Goal: Task Accomplishment & Management: Manage account settings

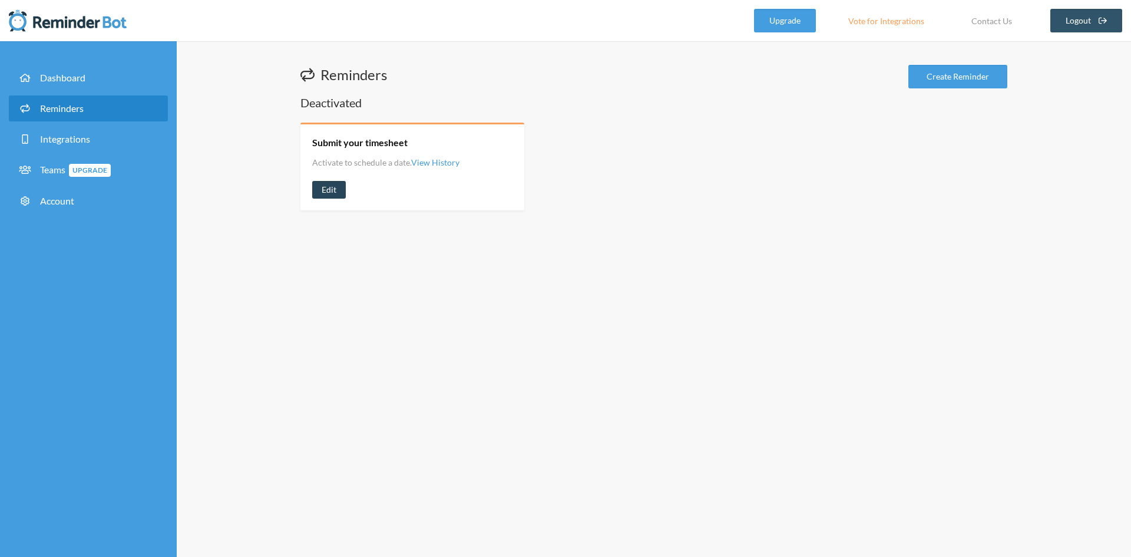
click at [333, 189] on link "Edit" at bounding box center [329, 190] width 34 height 18
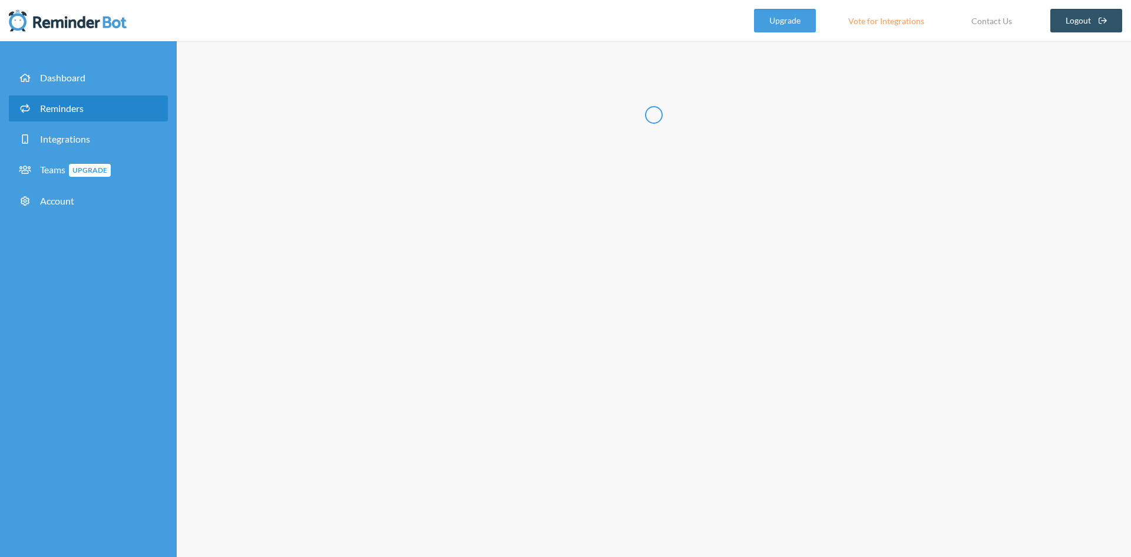
click at [326, 190] on div "Edit Reminder: View History Messages are not sending from this deactivated remi…" at bounding box center [654, 298] width 954 height 515
type input "Submit your timesheet"
select select "08:30:00"
select select "11:00:00"
select select "13:00:00"
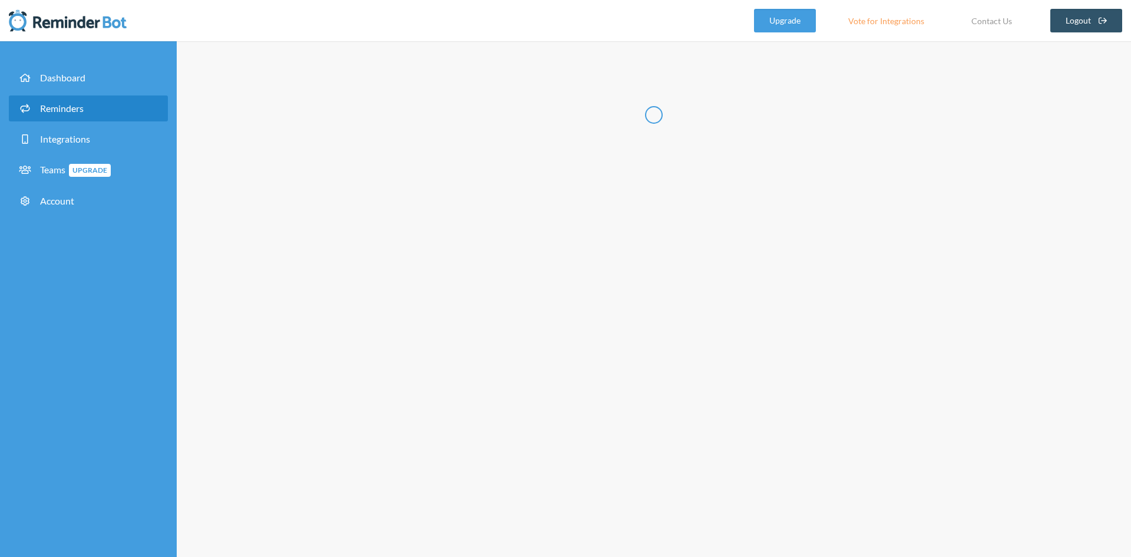
select select "16:00:00"
select select "17:30:00"
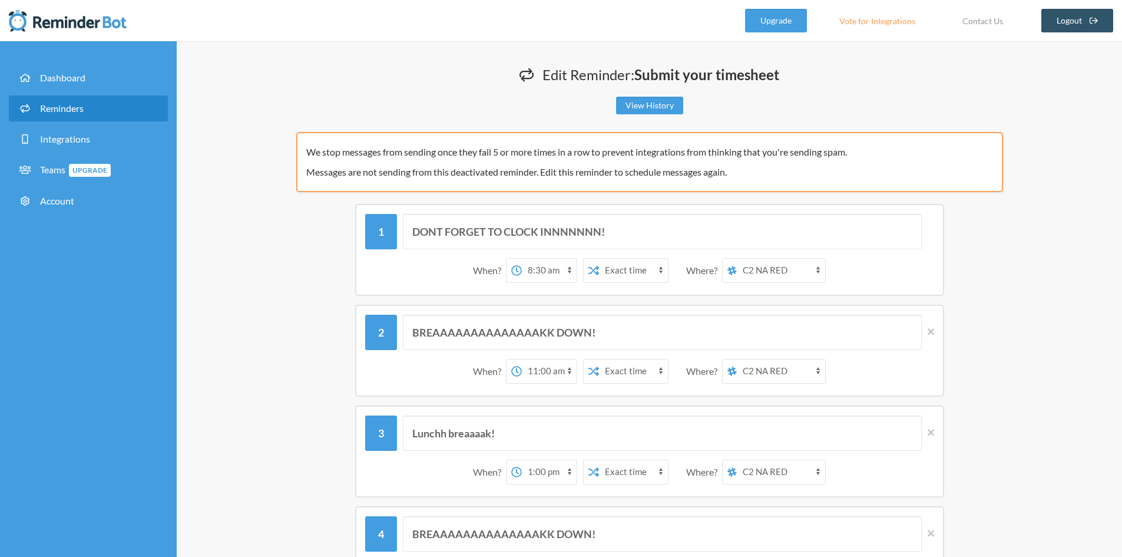
click at [776, 274] on select "C2 NA RED C2 NA RED SMAKDAT - OLONDAPLOOOOOO!" at bounding box center [781, 271] width 88 height 24
select select "spaces/AAQAUwoclsE"
click at [737, 259] on select "C2 NA RED C2 NA RED SMAKDAT - OLONDAPLOOOOOO!" at bounding box center [781, 271] width 88 height 24
click at [763, 262] on select "C2 NA RED C2 NA RED SMAKDAT - OLONDAPLOOOOOO!" at bounding box center [781, 271] width 88 height 24
click at [737, 259] on select "C2 NA RED C2 NA RED SMAKDAT - OLONDAPLOOOOOO!" at bounding box center [781, 271] width 88 height 24
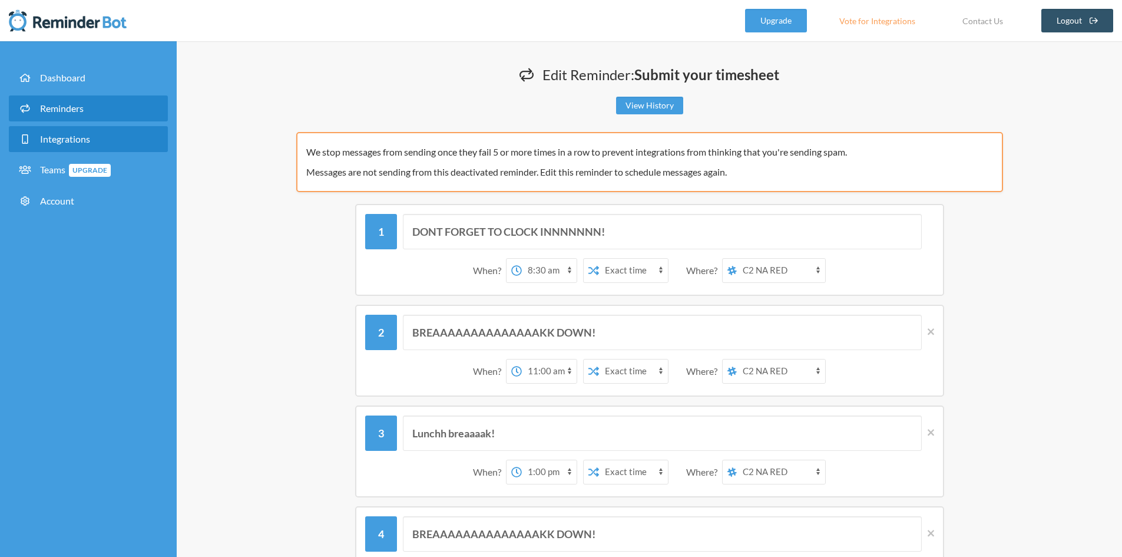
click at [64, 141] on span "Integrations" at bounding box center [65, 138] width 50 height 11
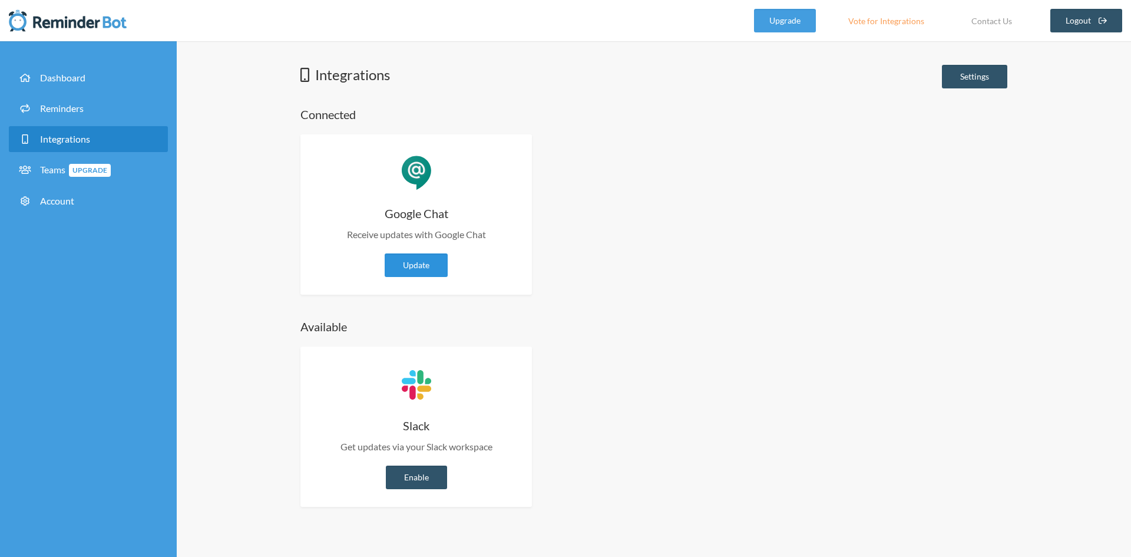
click at [407, 268] on link "Update" at bounding box center [416, 265] width 63 height 24
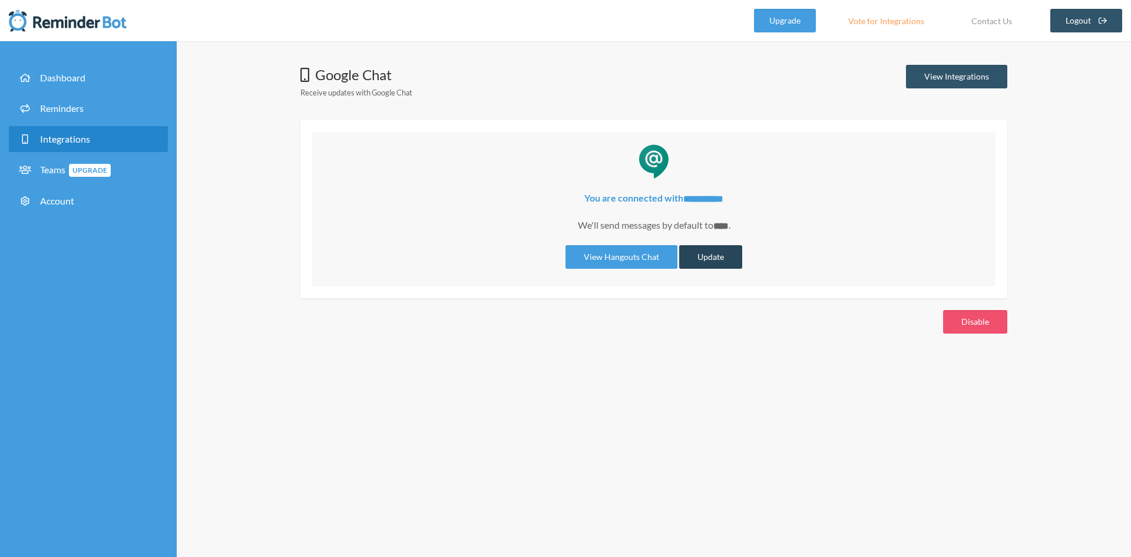
click at [715, 256] on button "Update" at bounding box center [710, 257] width 63 height 24
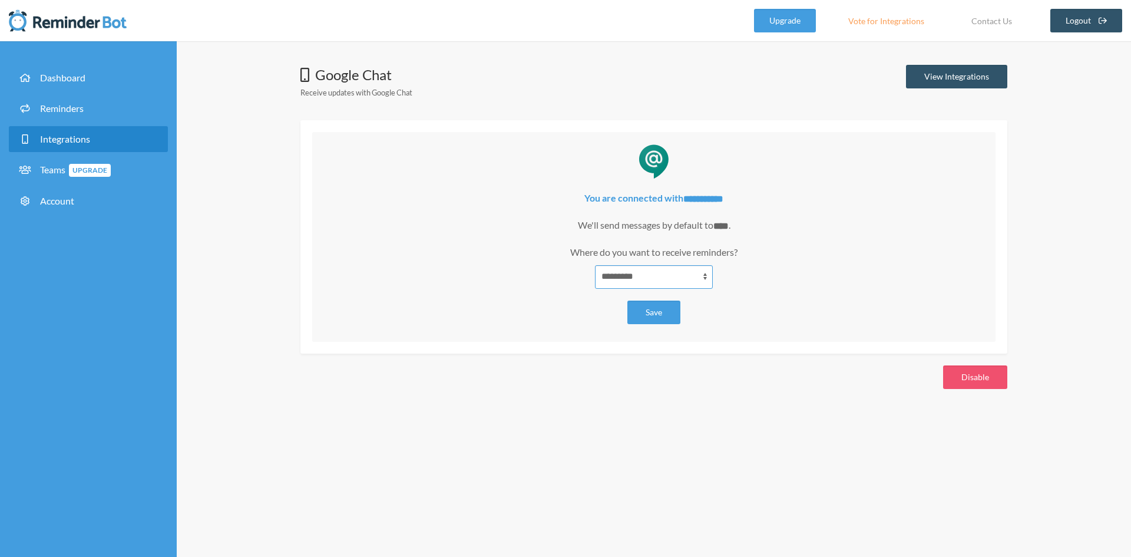
click at [697, 269] on select "**********" at bounding box center [654, 277] width 118 height 24
select select "**********"
click at [595, 265] on select "**********" at bounding box center [654, 277] width 118 height 24
click at [667, 303] on button "Save" at bounding box center [653, 312] width 53 height 24
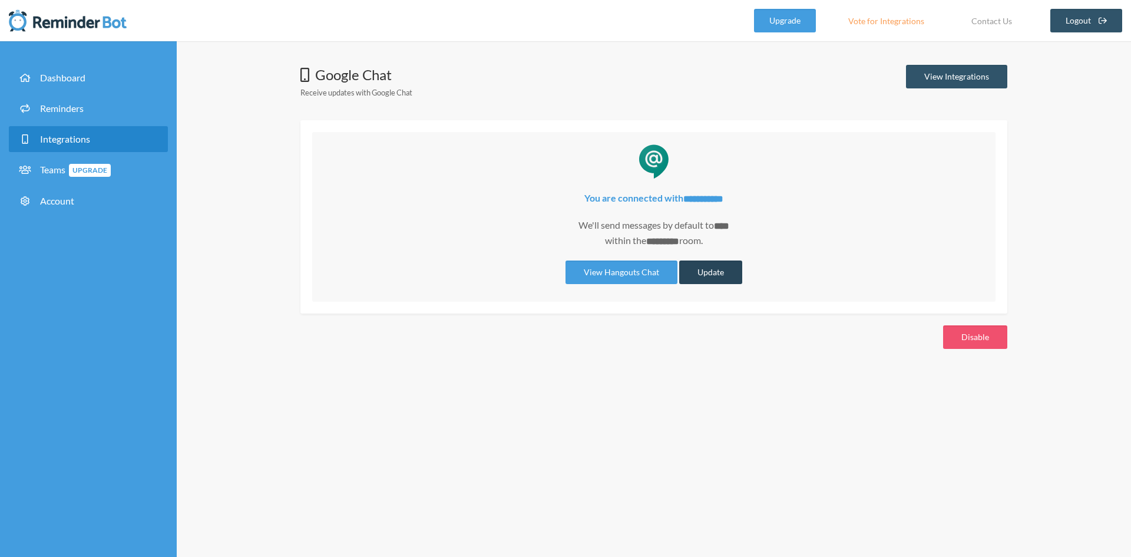
click at [711, 272] on button "Update" at bounding box center [710, 272] width 63 height 24
select select "**********"
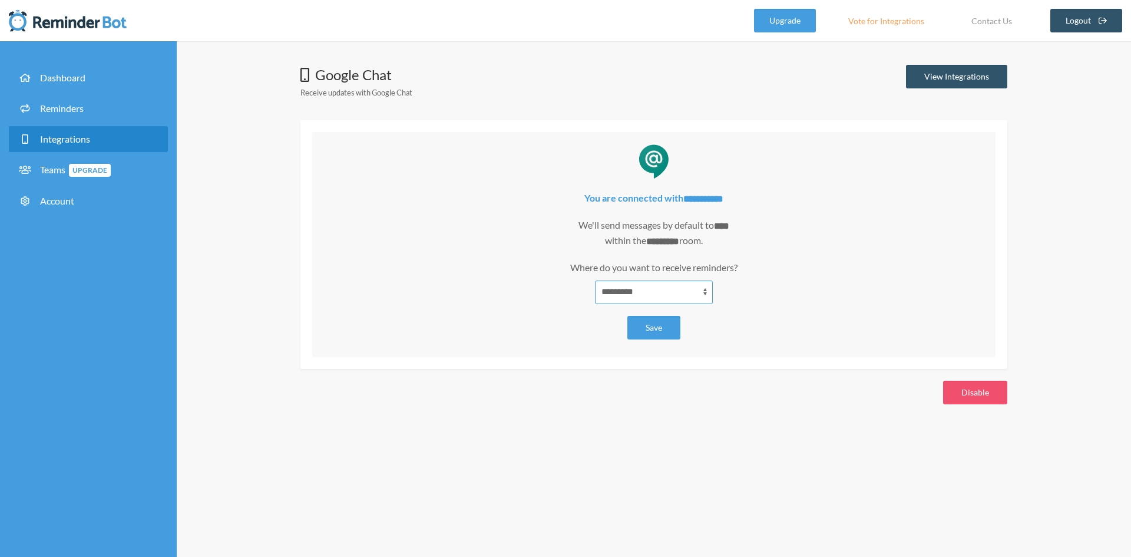
click at [650, 282] on select "**********" at bounding box center [654, 292] width 118 height 24
click at [744, 220] on p "We'll send messages by default to **** within the ********* room ." at bounding box center [654, 233] width 660 height 31
click at [664, 290] on select "**********" at bounding box center [654, 292] width 118 height 24
click at [595, 280] on select "**********" at bounding box center [654, 292] width 118 height 24
click at [653, 329] on button "Save" at bounding box center [653, 328] width 53 height 24
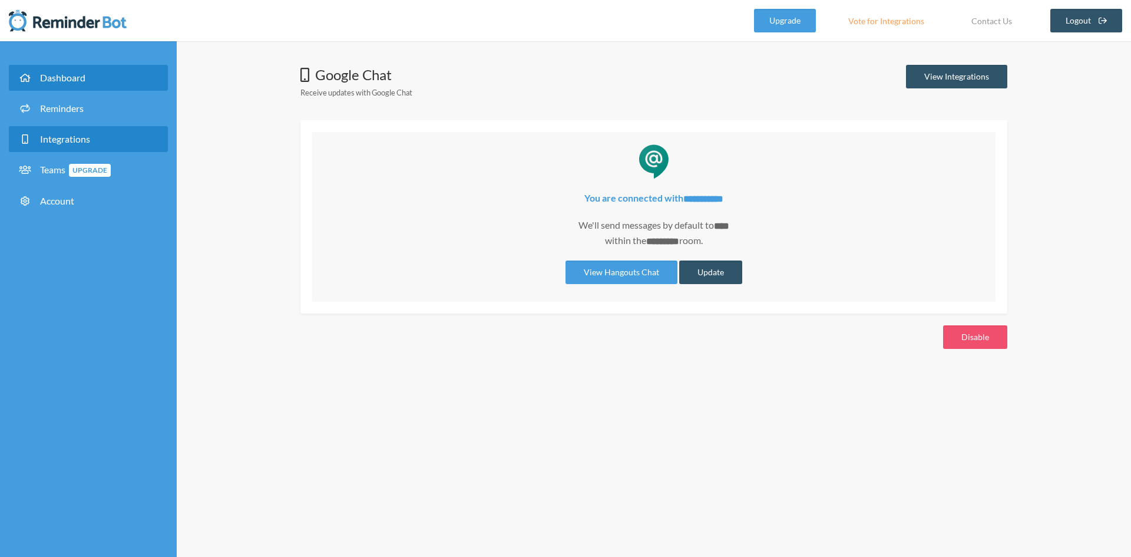
click at [89, 75] on link "Dashboard" at bounding box center [88, 78] width 159 height 26
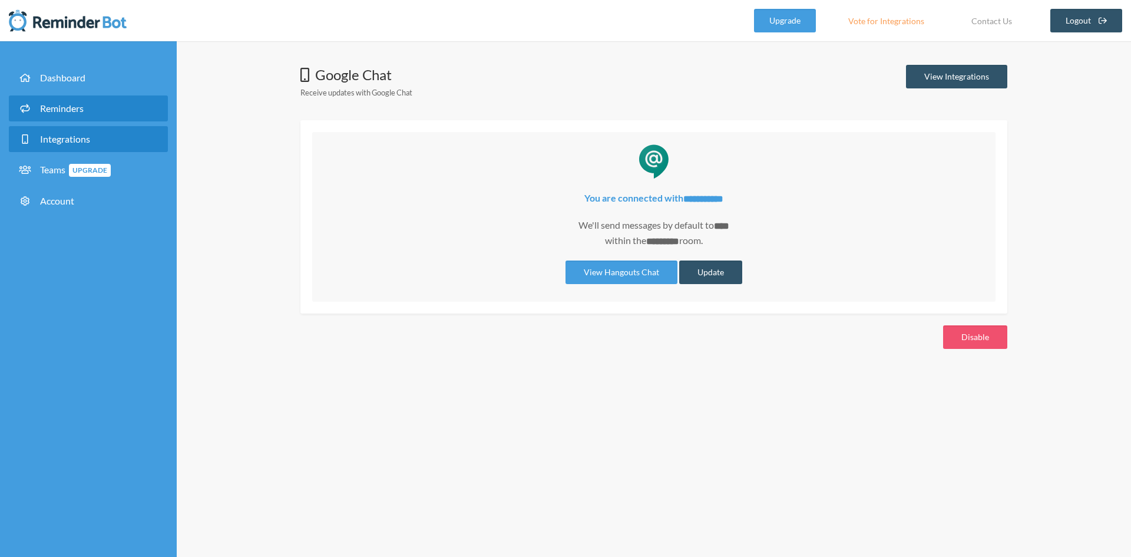
click at [71, 108] on span "Reminders" at bounding box center [62, 107] width 44 height 11
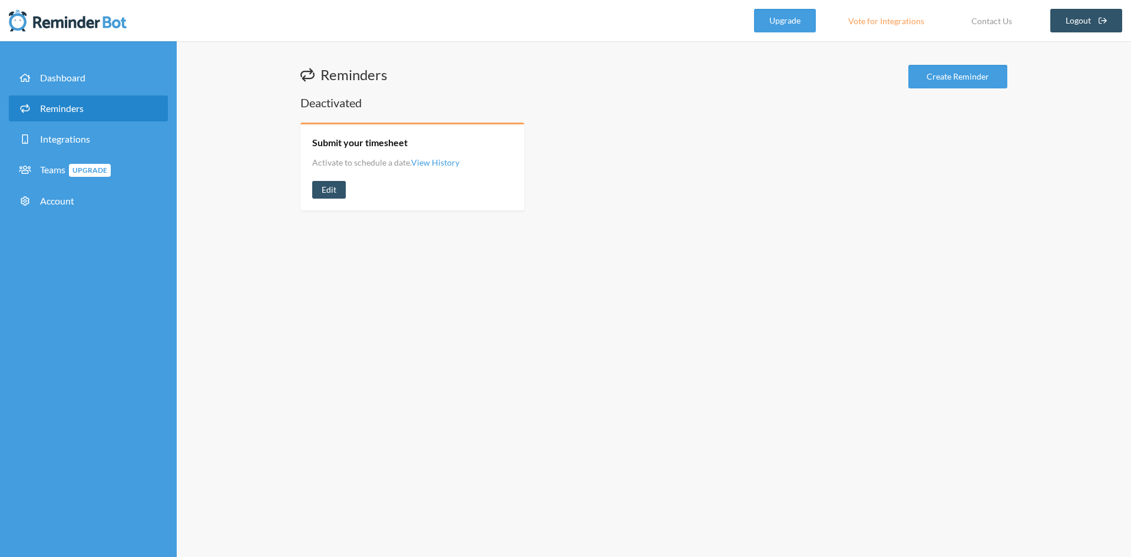
click at [329, 187] on link "Edit" at bounding box center [329, 190] width 34 height 18
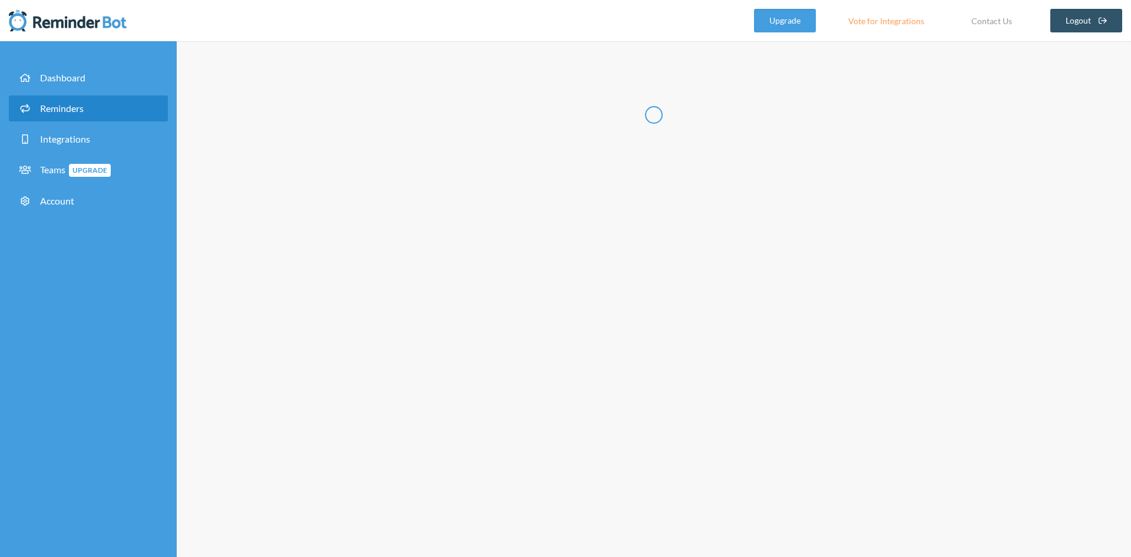
type input "Submit your timesheet"
select select "08:30:00"
select select "11:00:00"
select select "13:00:00"
select select "16:00:00"
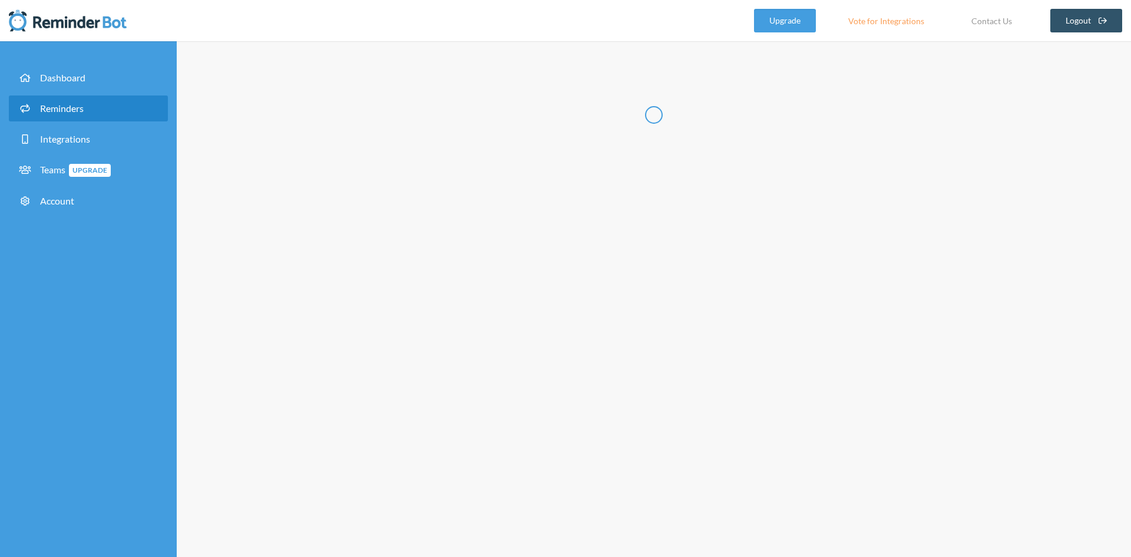
select select "17:30:00"
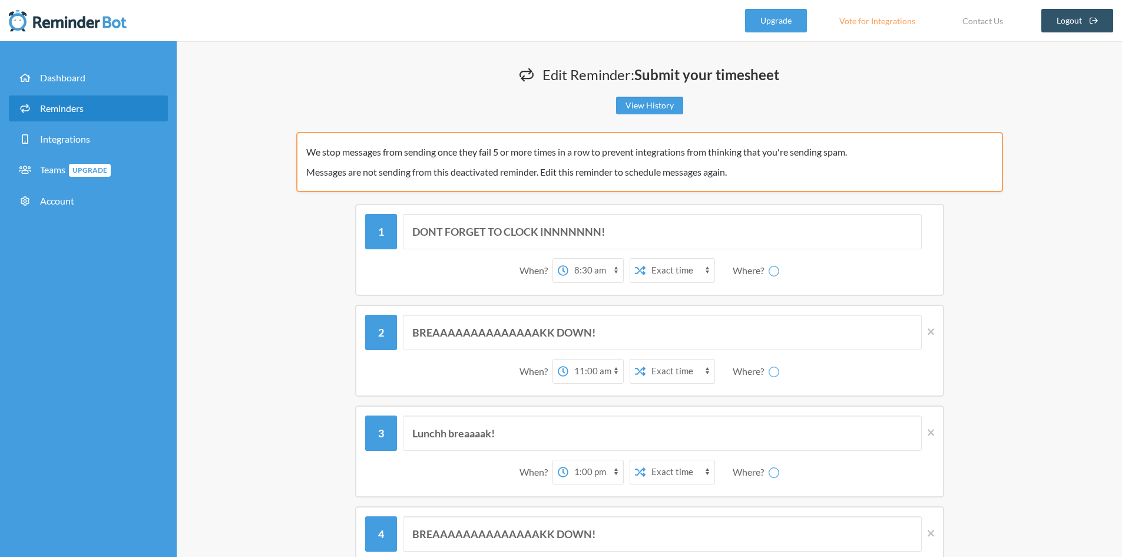
select select "spaces/AAQAUwoclsE"
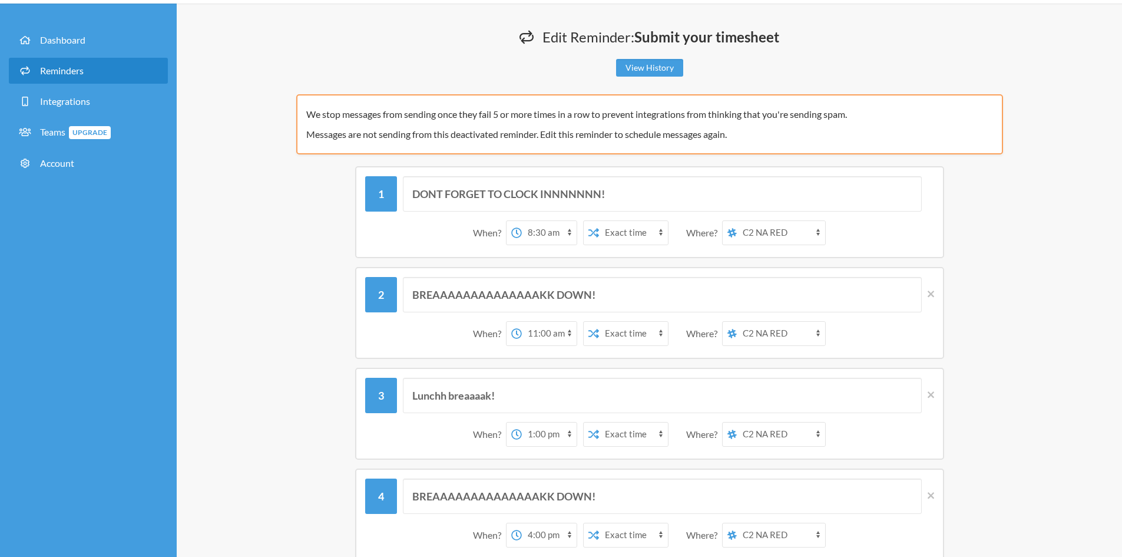
scroll to position [59, 0]
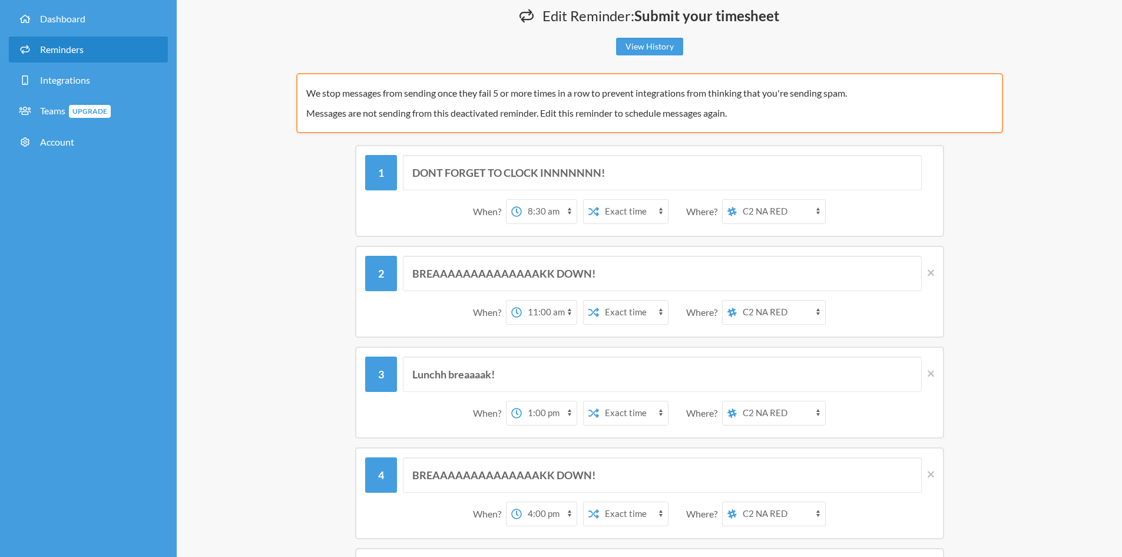
click at [778, 214] on select "C2 NA RED C2 NA RED SMAKDAT - OLONDAPLOOOOOO!" at bounding box center [781, 212] width 88 height 24
click at [737, 200] on select "C2 NA RED C2 NA RED SMAKDAT - OLONDAPLOOOOOO!" at bounding box center [781, 212] width 88 height 24
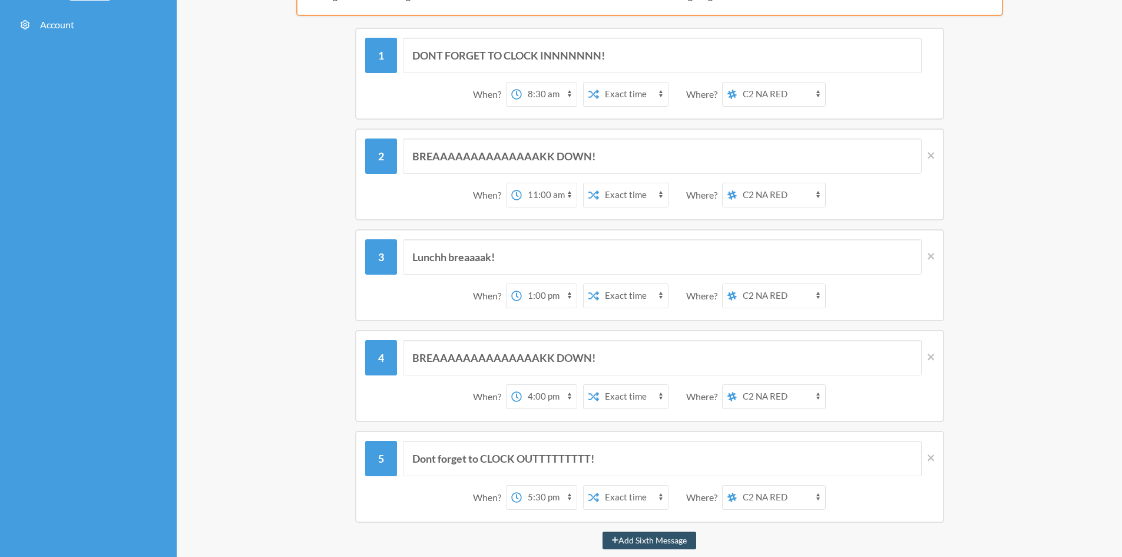
scroll to position [177, 0]
click at [758, 200] on select "C2 NA RED C2 NA RED SMAKDAT - OLONDAPLOOOOOO!" at bounding box center [781, 195] width 88 height 24
click at [760, 197] on select "C2 NA RED C2 NA RED SMAKDAT - OLONDAPLOOOOOO!" at bounding box center [781, 195] width 88 height 24
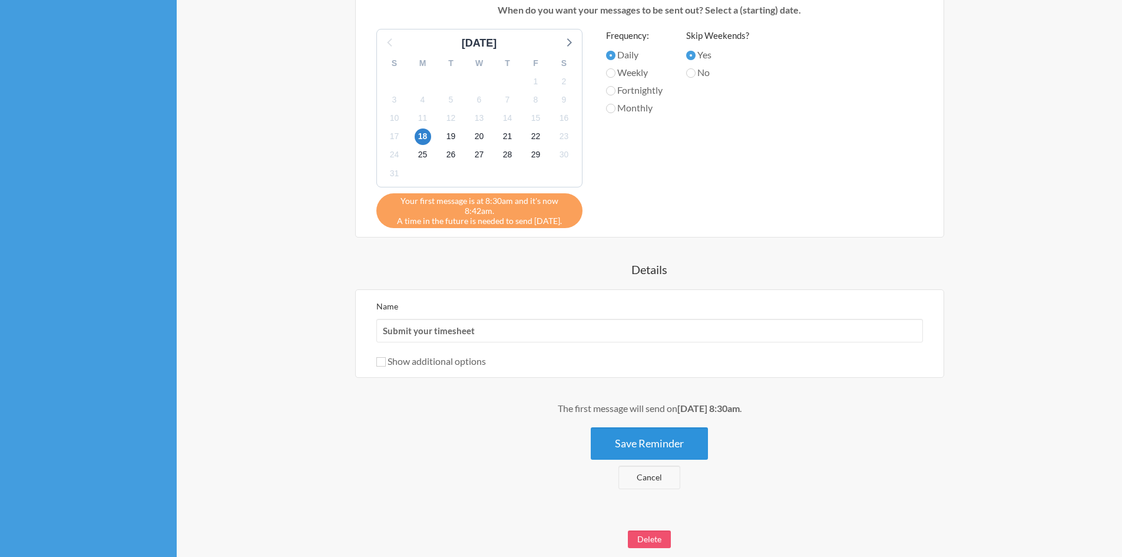
scroll to position [930, 0]
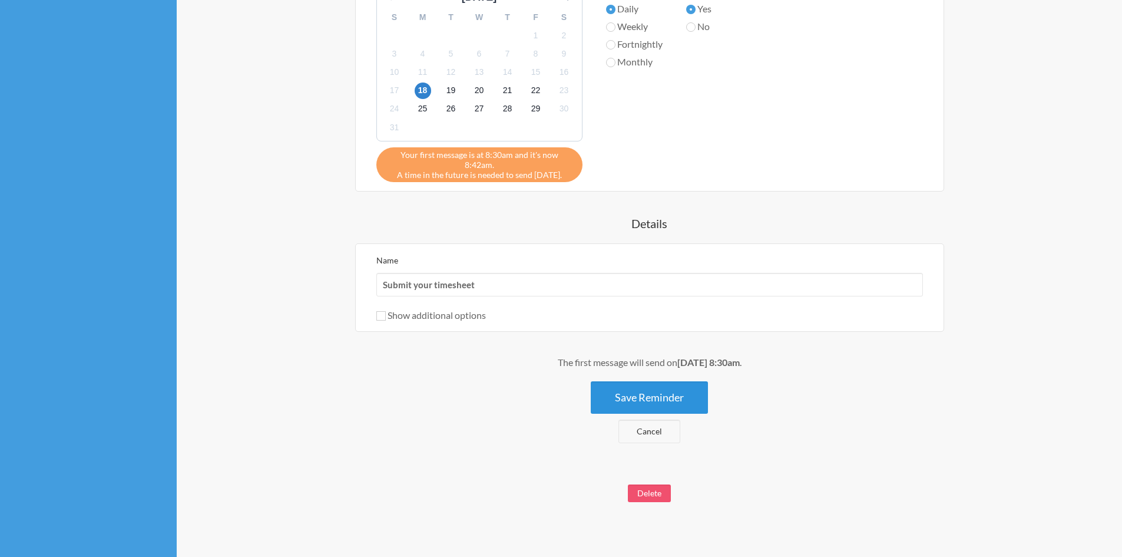
click at [627, 381] on button "Save Reminder" at bounding box center [649, 397] width 117 height 32
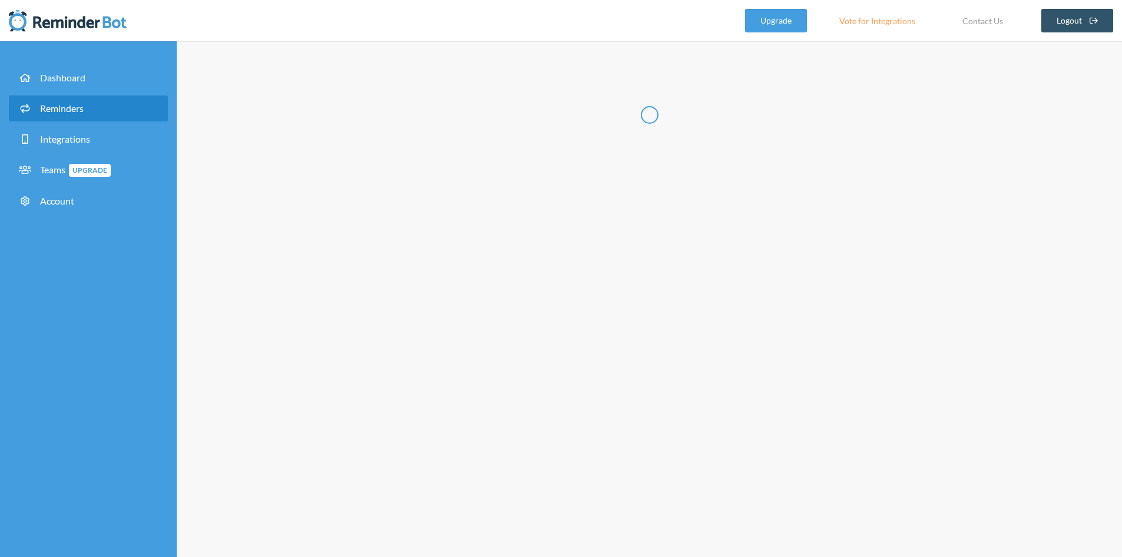
scroll to position [0, 0]
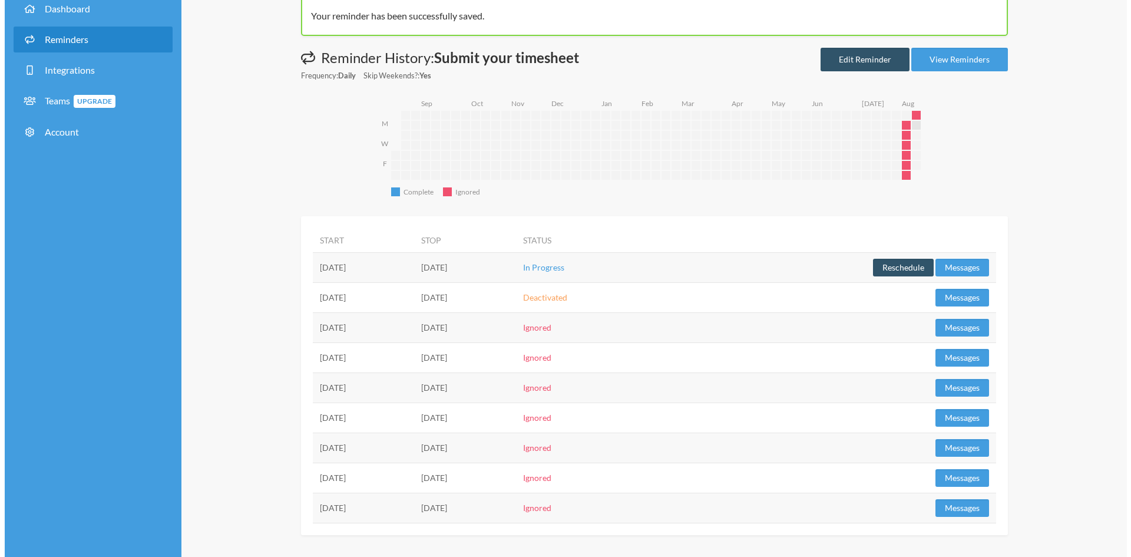
scroll to position [71, 0]
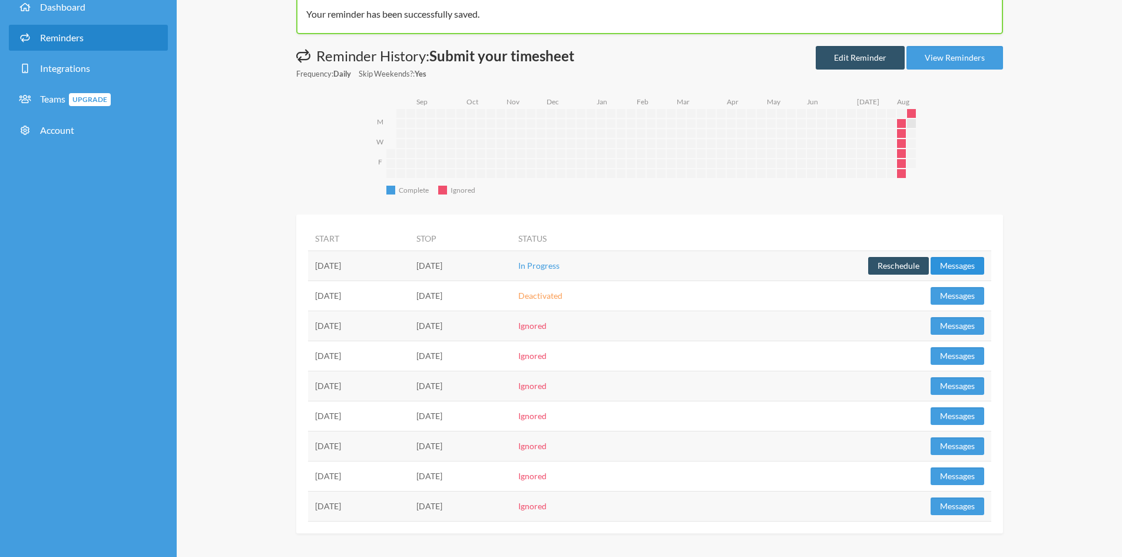
click at [967, 269] on button "Messages" at bounding box center [958, 266] width 54 height 18
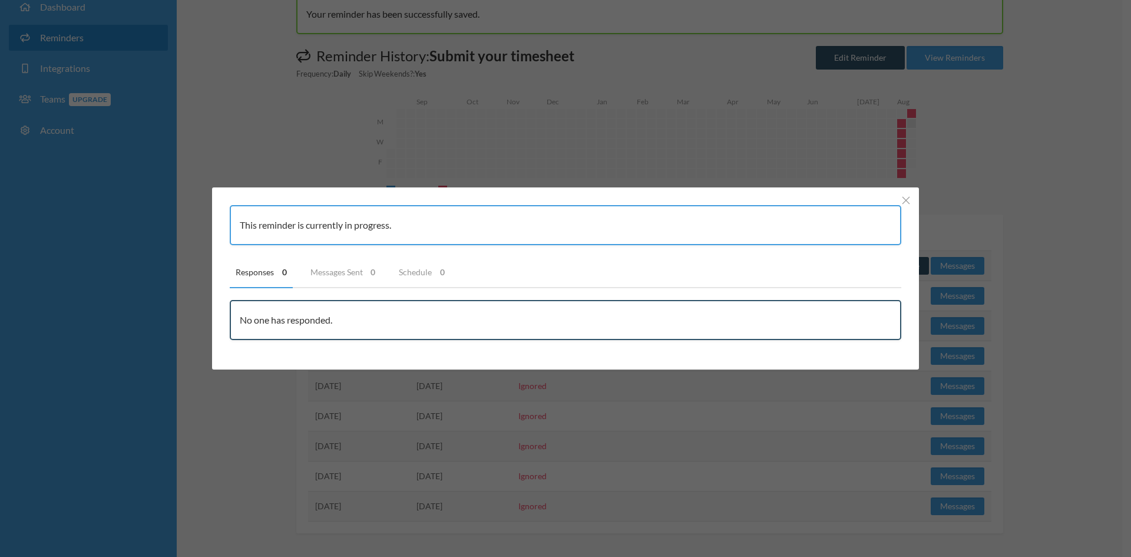
click at [830, 387] on div "This reminder is currently in progress. Responses 0 Messages Sent 0 Schedule 0 …" at bounding box center [565, 278] width 1131 height 557
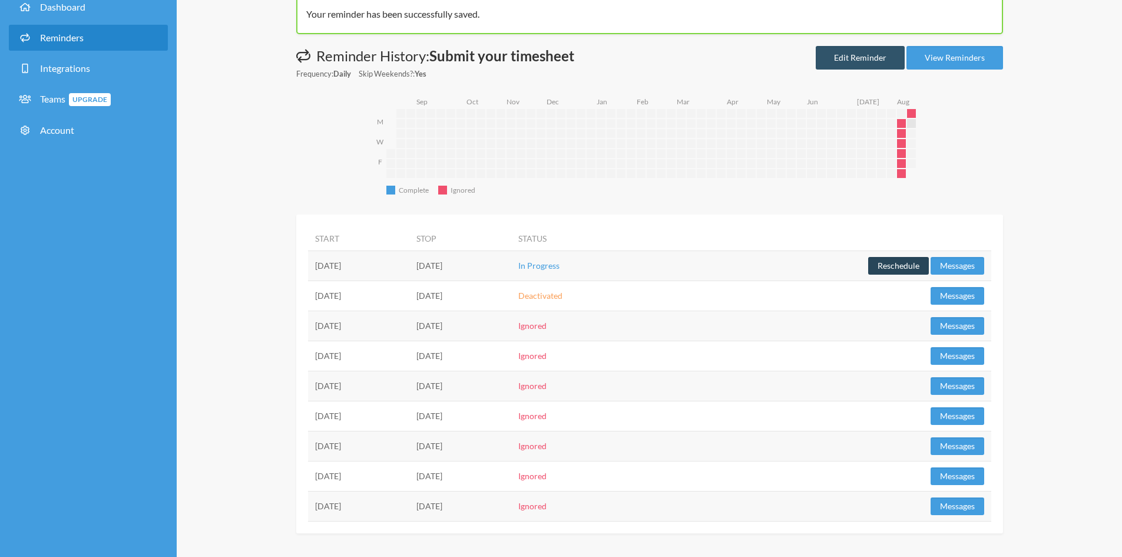
click at [892, 266] on button "Reschedule" at bounding box center [898, 266] width 61 height 18
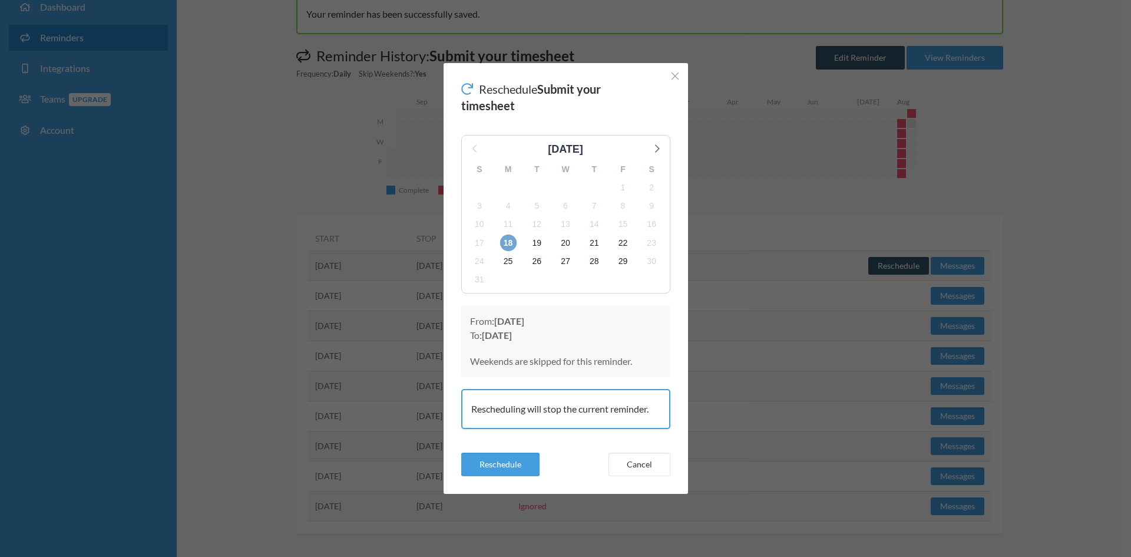
click at [506, 243] on span "18" at bounding box center [508, 242] width 16 height 16
click at [625, 225] on span "15" at bounding box center [622, 224] width 16 height 16
click at [495, 472] on button "Reschedule" at bounding box center [500, 464] width 78 height 24
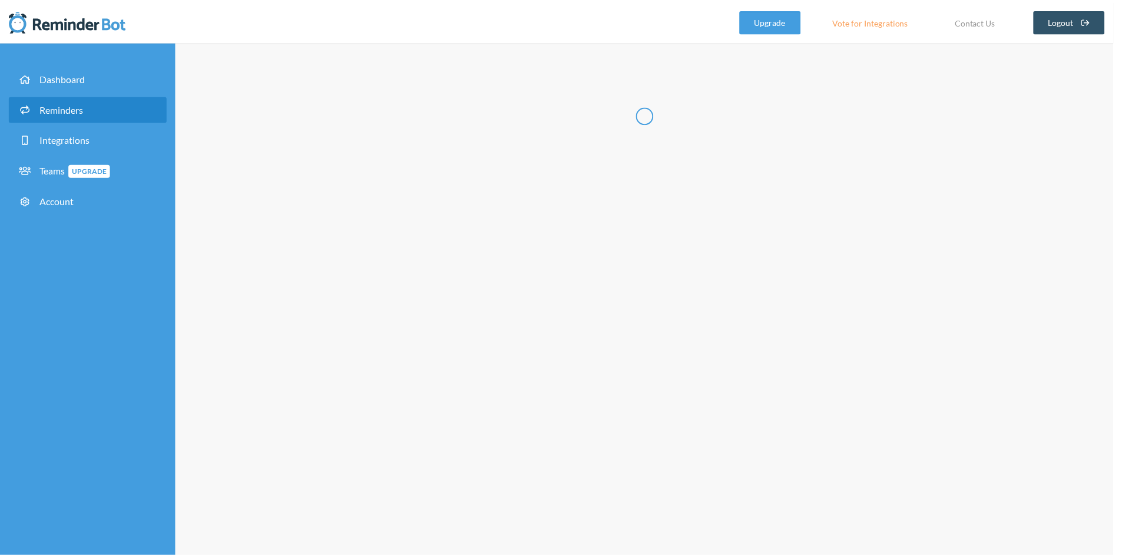
scroll to position [0, 0]
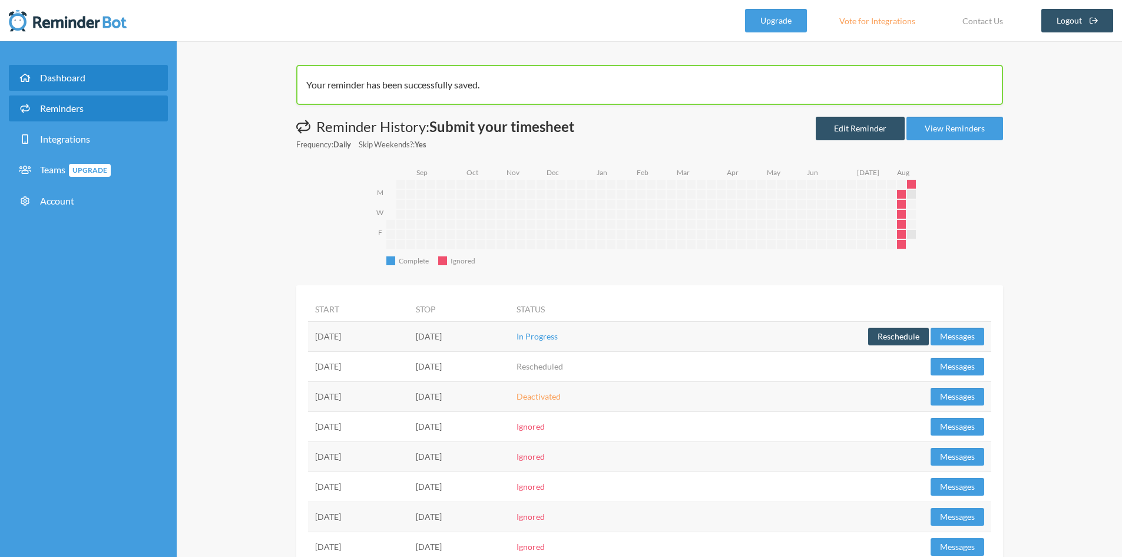
click at [64, 80] on span "Dashboard" at bounding box center [62, 77] width 45 height 11
